Goal: Communication & Community: Answer question/provide support

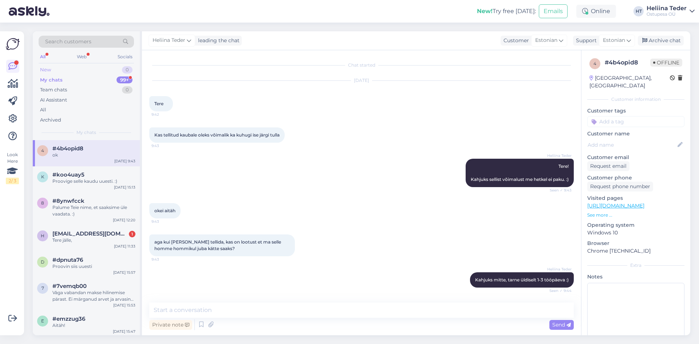
scroll to position [31, 0]
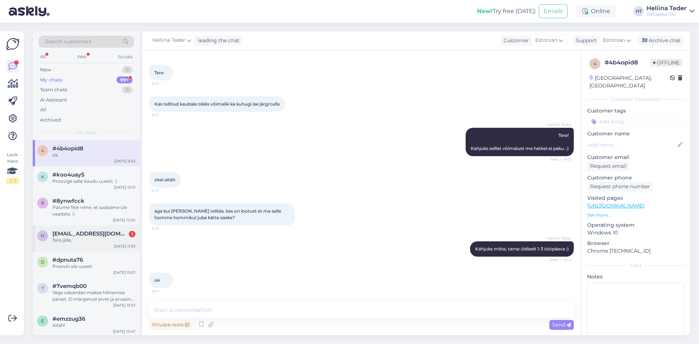
click at [89, 236] on span "[EMAIL_ADDRESS][DOMAIN_NAME]" at bounding box center [90, 233] width 76 height 7
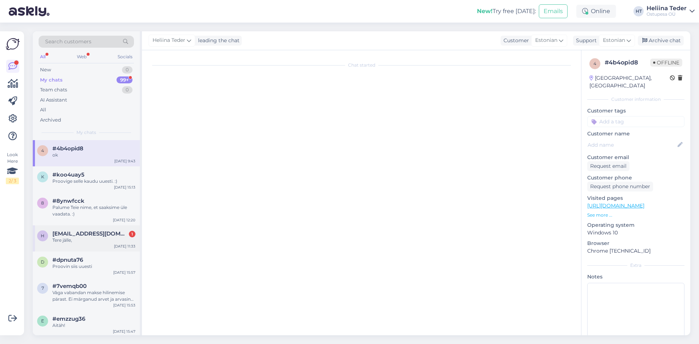
scroll to position [0, 0]
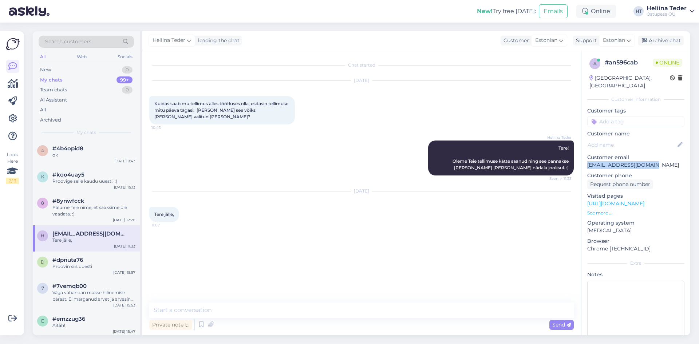
drag, startPoint x: 654, startPoint y: 156, endPoint x: 587, endPoint y: 156, distance: 67.3
click at [587, 156] on div "a # an596cab Online [GEOGRAPHIC_DATA], [GEOGRAPHIC_DATA] Customer information C…" at bounding box center [635, 203] width 109 height 307
copy p "[EMAIL_ADDRESS][DOMAIN_NAME]"
click at [233, 314] on textarea at bounding box center [361, 309] width 424 height 15
type textarea "Tere! :)"
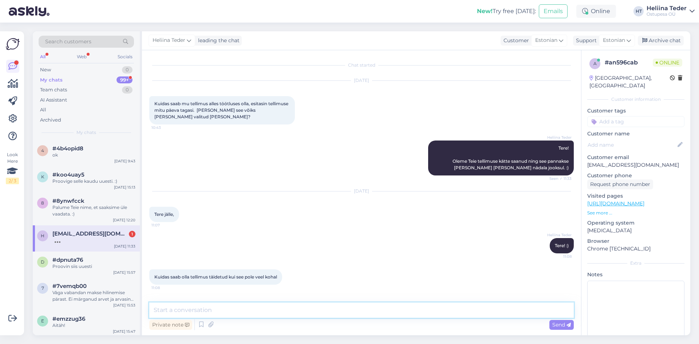
click at [180, 309] on textarea at bounding box center [361, 309] width 424 height 15
paste textarea "HC018630074LT"
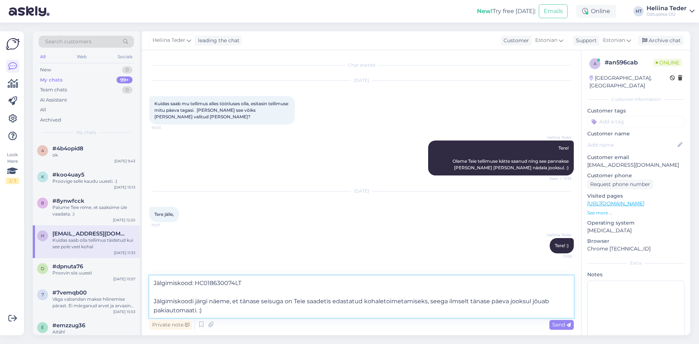
type textarea "Jälgimiskood: HC018630074LT Jälgimiskoodi järgi näeme, et tänase seisuga on Tei…"
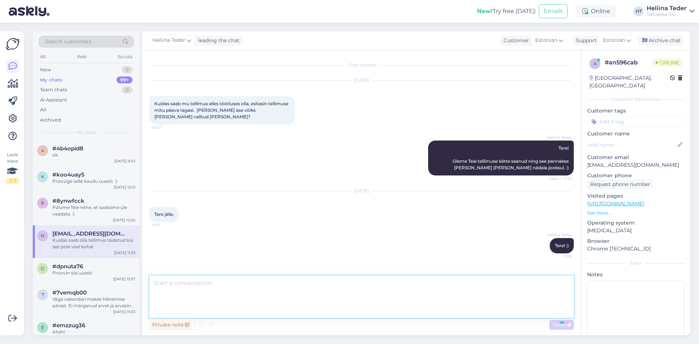
scroll to position [54, 0]
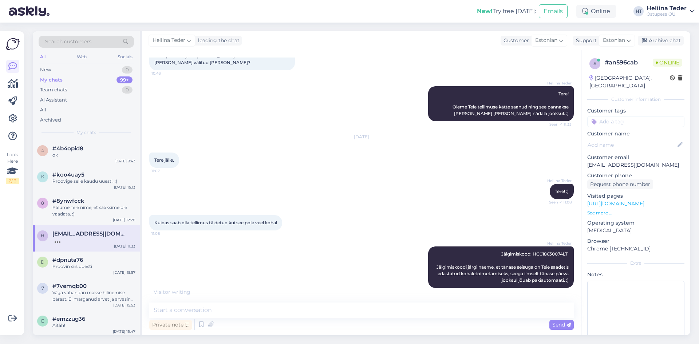
drag, startPoint x: 196, startPoint y: 221, endPoint x: 200, endPoint y: 218, distance: 5.2
click at [196, 221] on span "Kuidas saab olla tellimus täidetud kui see pole veel kohal" at bounding box center [215, 222] width 123 height 5
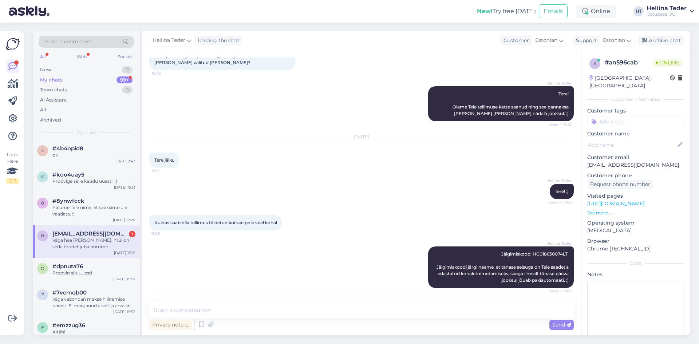
scroll to position [92, 0]
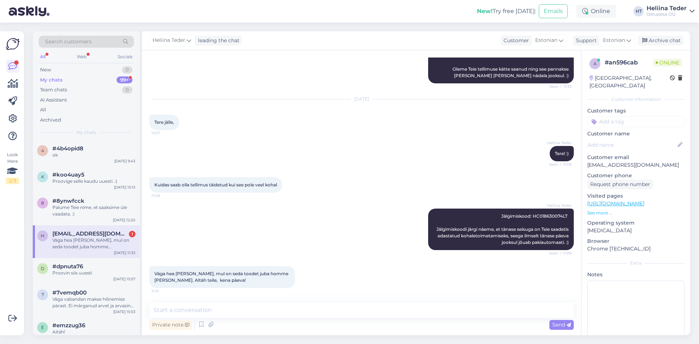
click at [196, 302] on div "Chat started [DATE] Kuidas saab mu tellimus alles töötluses olla, esitasin tell…" at bounding box center [361, 192] width 439 height 285
click at [196, 307] on textarea at bounding box center [361, 309] width 424 height 15
type textarea "Ilusat päeva jätku Teilegi! :)"
